Goal: Navigation & Orientation: Go to known website

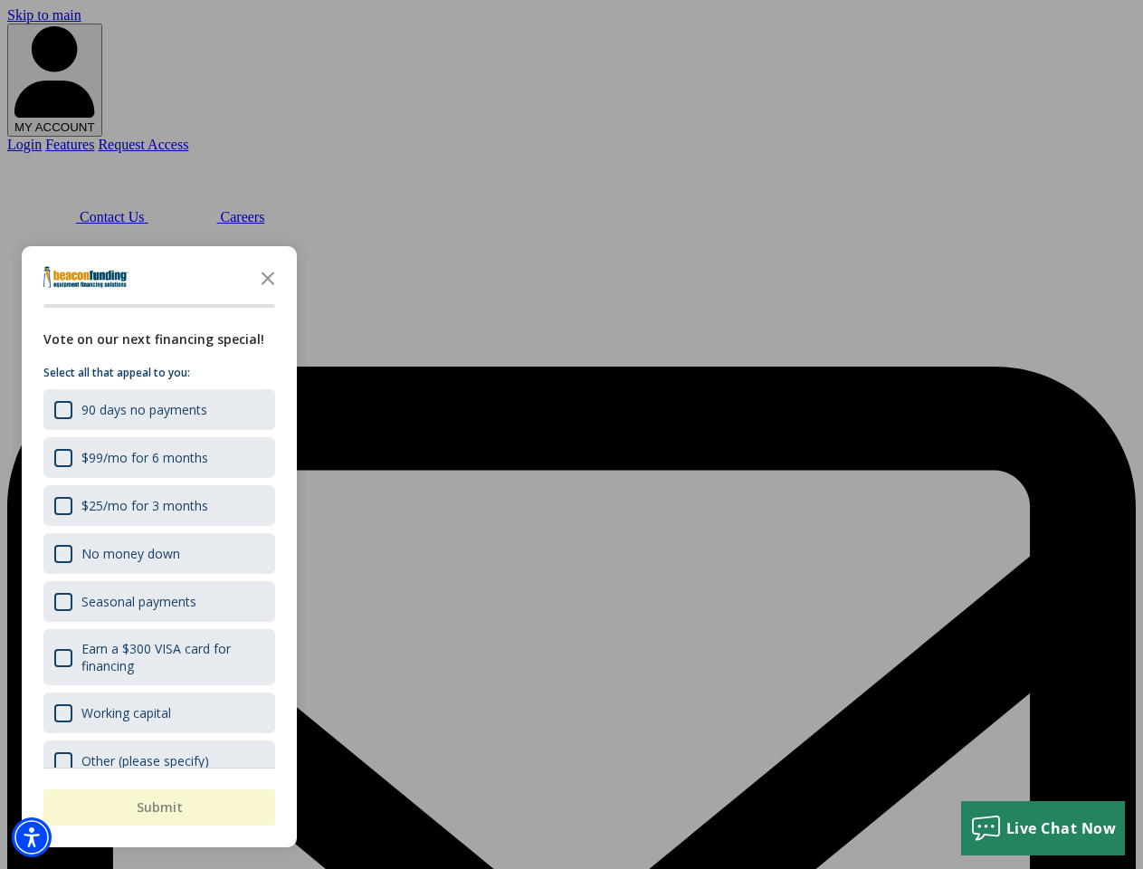
click at [571, 434] on div at bounding box center [571, 434] width 1143 height 869
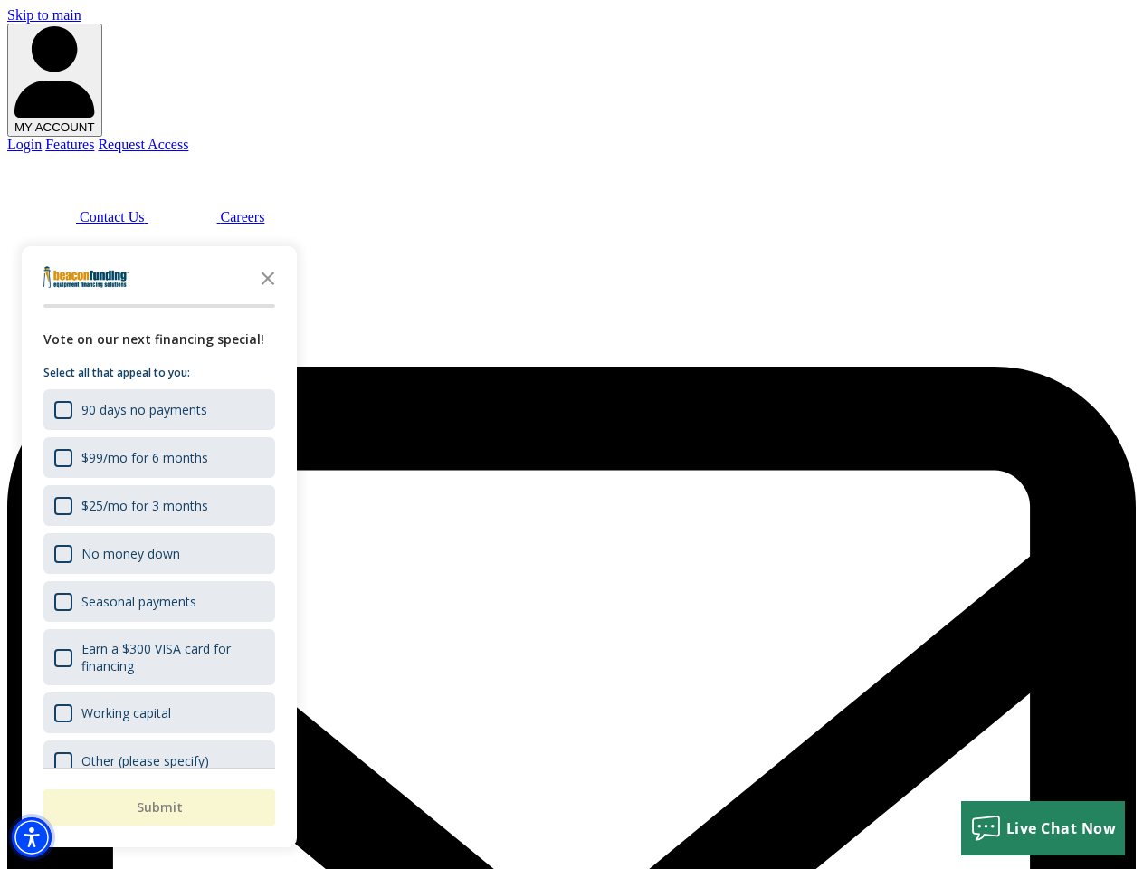
click at [32, 837] on img "Accessibility Menu" at bounding box center [32, 837] width 40 height 40
